Goal: Find specific page/section: Find specific page/section

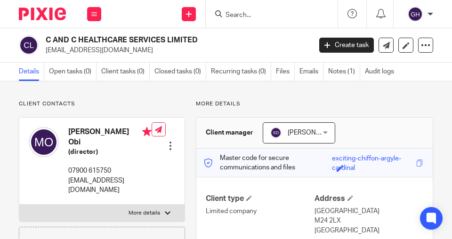
click at [249, 9] on form at bounding box center [274, 14] width 100 height 12
click at [251, 13] on input "Search" at bounding box center [266, 15] width 85 height 8
paste input "[PERSON_NAME] aiddn"
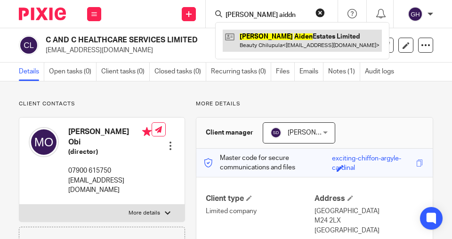
type input "[PERSON_NAME] aiddn"
click at [257, 40] on link at bounding box center [301, 41] width 159 height 22
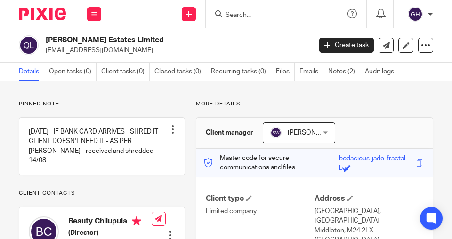
drag, startPoint x: 149, startPoint y: 40, endPoint x: 45, endPoint y: 40, distance: 103.5
click at [40, 40] on div "Quinn Aiden Estates Limited beautyc49@icloud.com" at bounding box center [162, 45] width 286 height 20
copy div "Quinn Aiden Estates Limited"
